Goal: Information Seeking & Learning: Learn about a topic

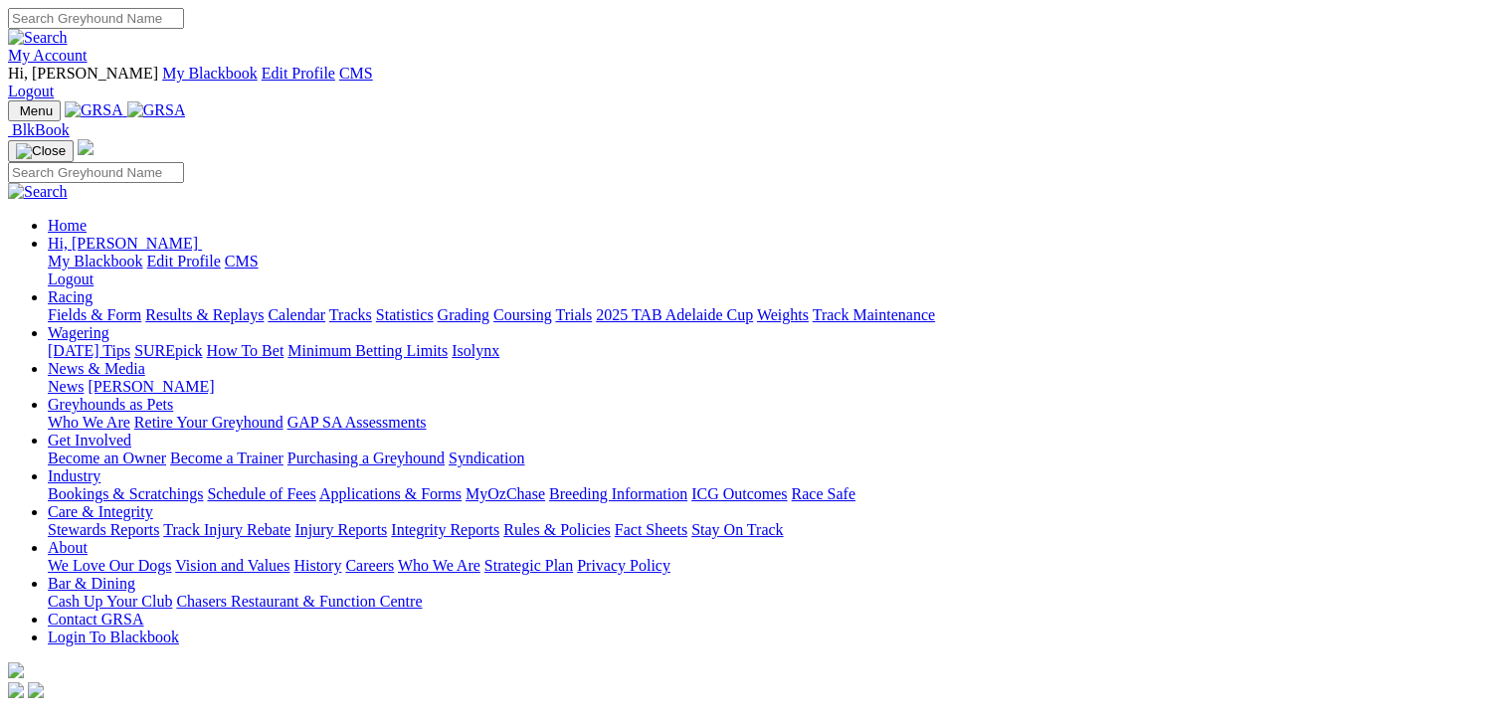
click at [112, 306] on link "Fields & Form" at bounding box center [94, 314] width 93 height 17
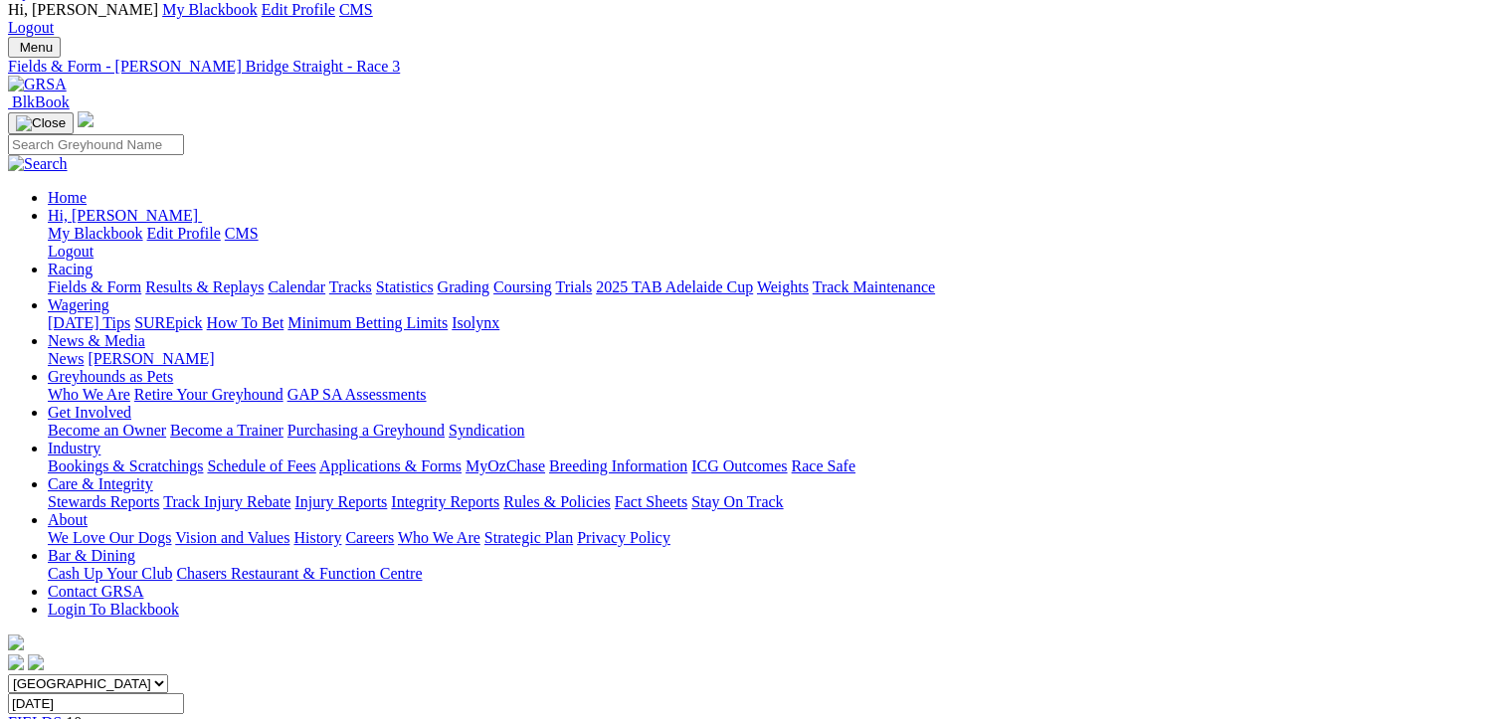
scroll to position [60, 0]
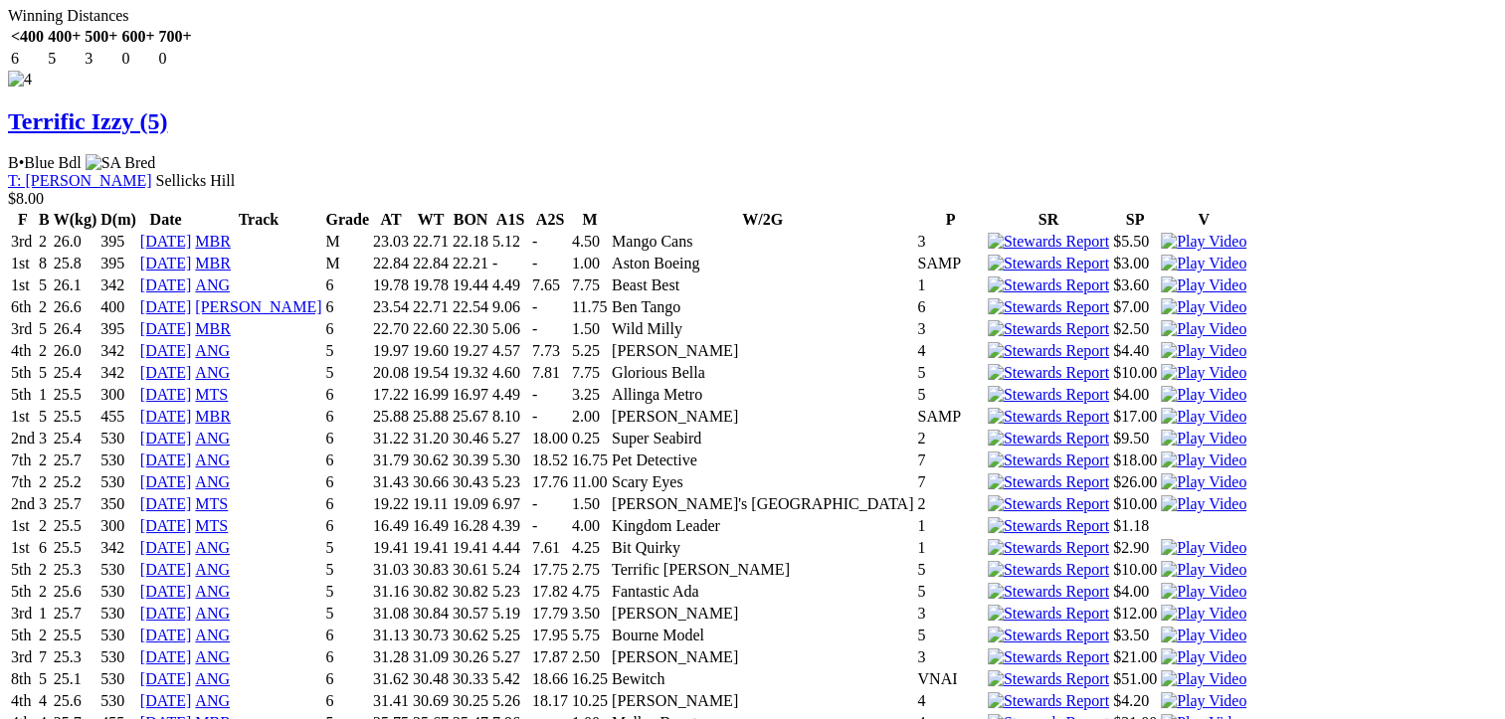
scroll to position [8554, 0]
